Goal: Check status: Check status

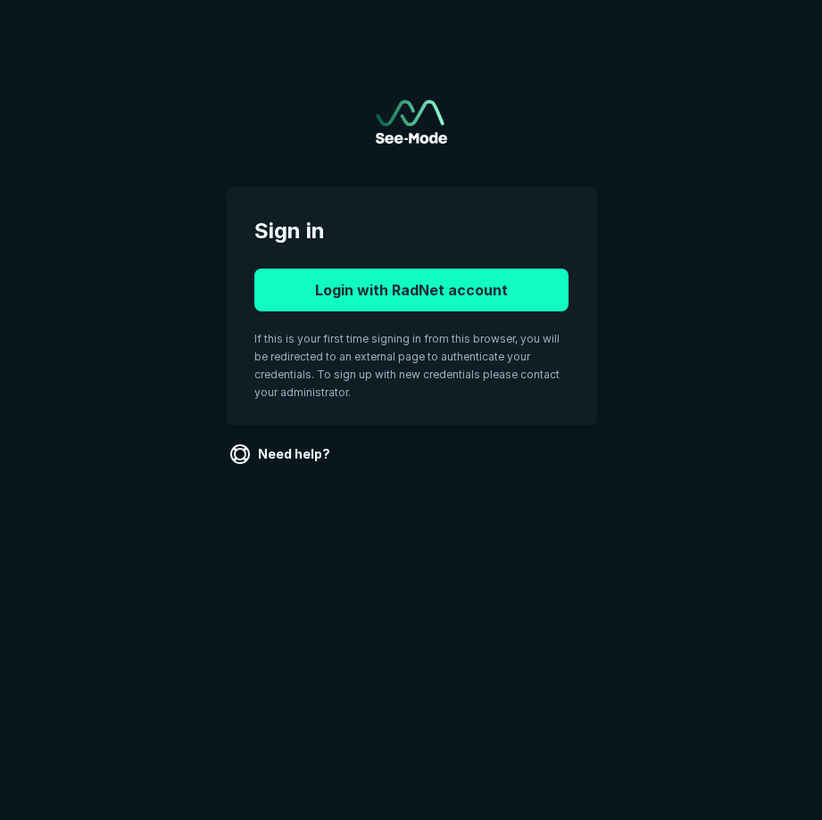
click at [519, 282] on button "Login with RadNet account" at bounding box center [411, 290] width 314 height 43
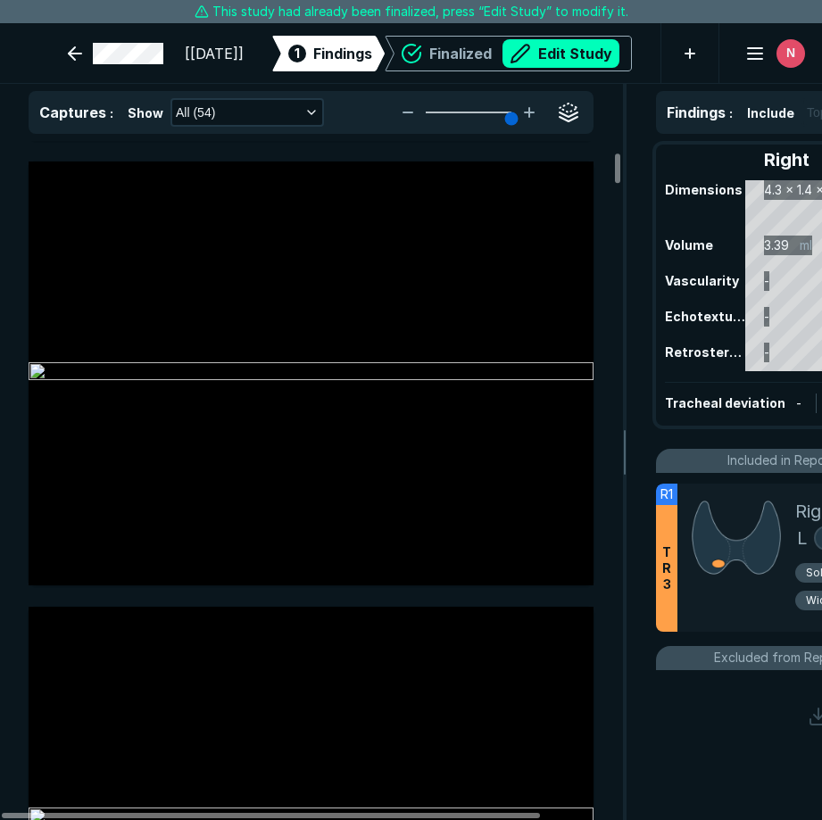
scroll to position [446, 0]
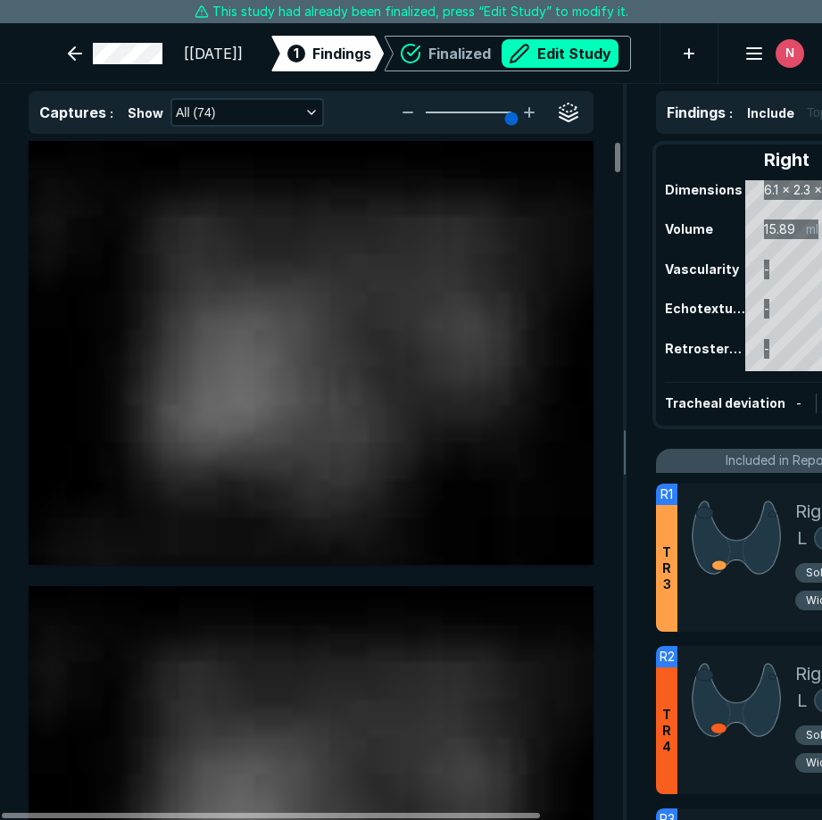
scroll to position [5567, 5991]
